Goal: Find specific page/section: Find specific page/section

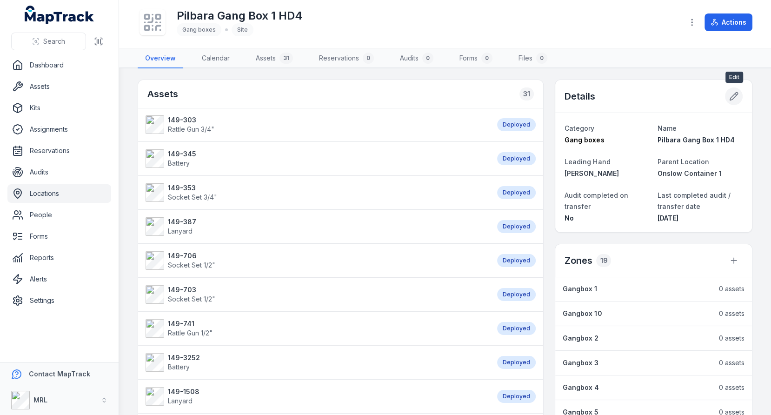
click at [730, 93] on icon at bounding box center [733, 96] width 9 height 9
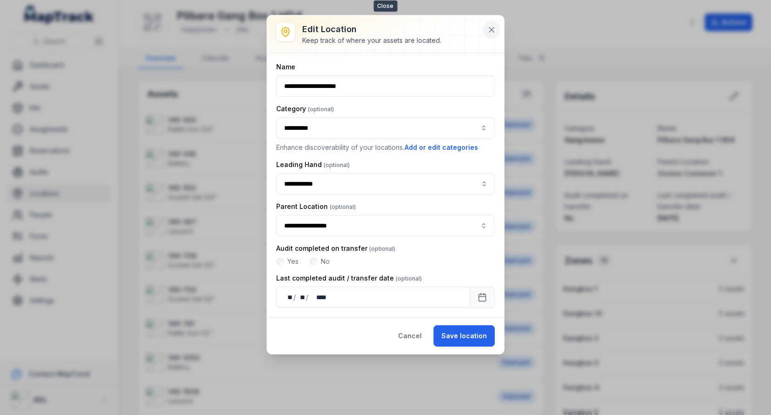
click at [496, 29] on icon at bounding box center [491, 29] width 9 height 9
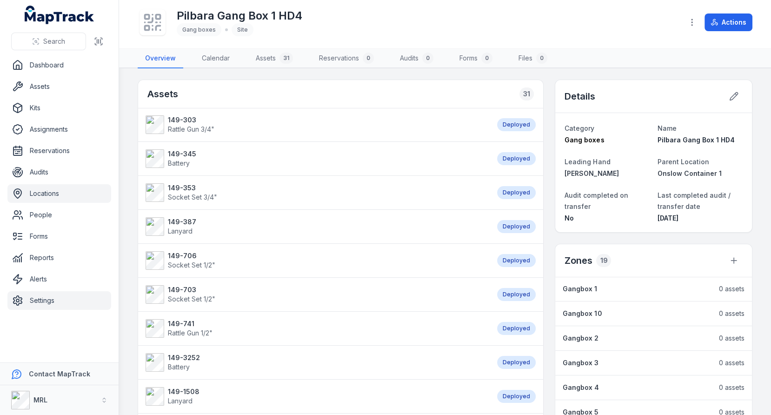
click at [81, 301] on link "Settings" at bounding box center [59, 300] width 104 height 19
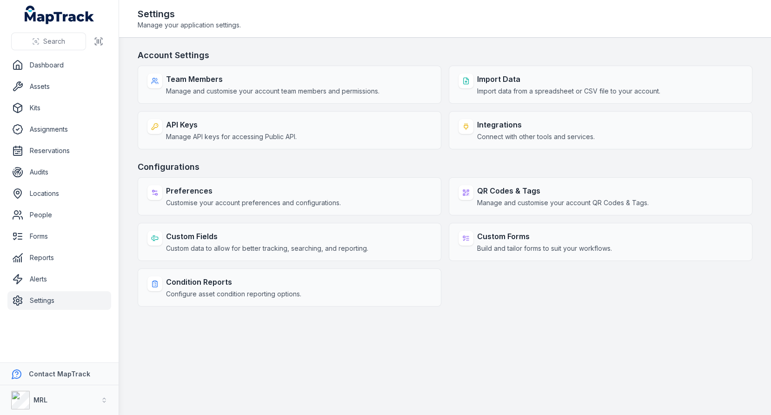
click at [439, 169] on h3 "Configurations" at bounding box center [445, 166] width 615 height 13
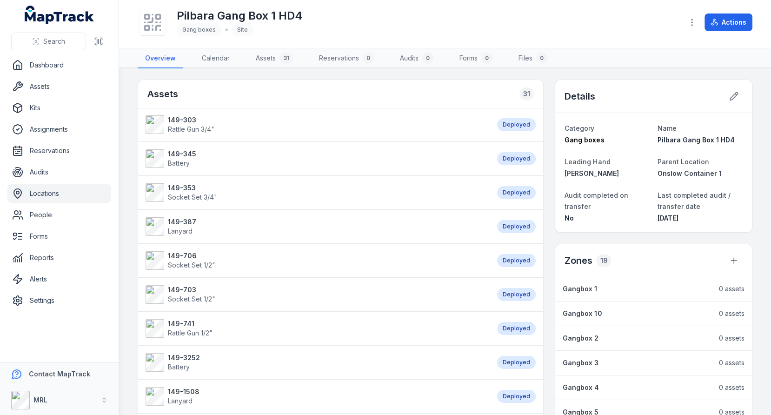
click at [684, 202] on span "Last completed audit / transfer date" at bounding box center [693, 200] width 73 height 19
click at [718, 209] on dt "Last completed audit / transfer date" at bounding box center [699, 200] width 85 height 22
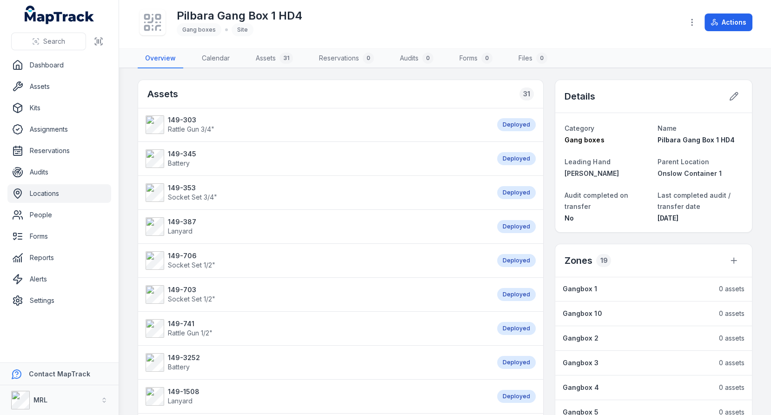
click at [695, 205] on span "Last completed audit / transfer date" at bounding box center [693, 200] width 73 height 19
click at [725, 206] on dt "Last completed audit / transfer date" at bounding box center [699, 200] width 85 height 22
